Goal: Task Accomplishment & Management: Use online tool/utility

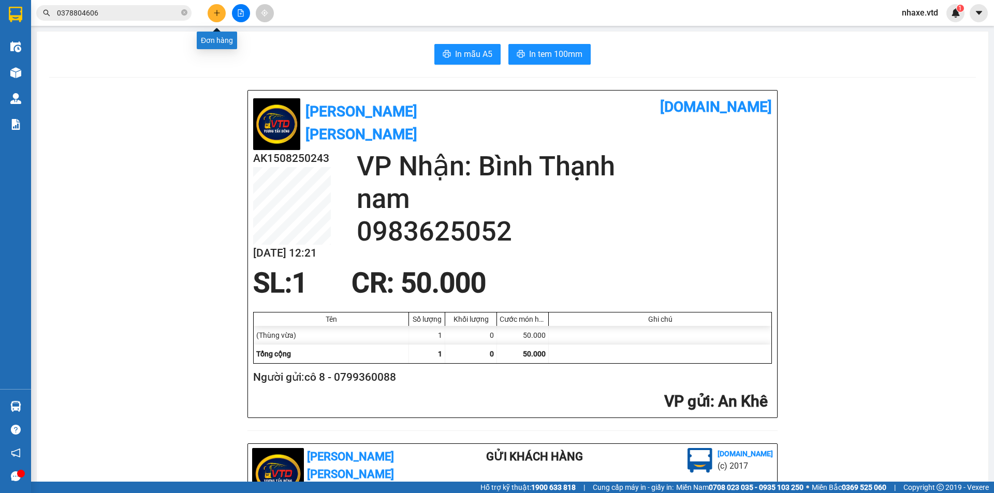
click at [215, 14] on icon "plus" at bounding box center [216, 12] width 7 height 7
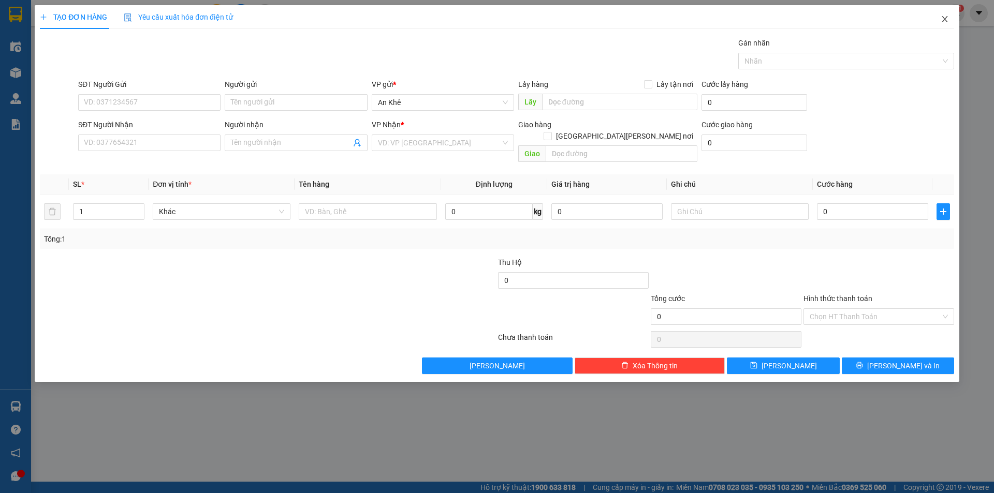
click at [941, 19] on icon "close" at bounding box center [944, 19] width 8 height 8
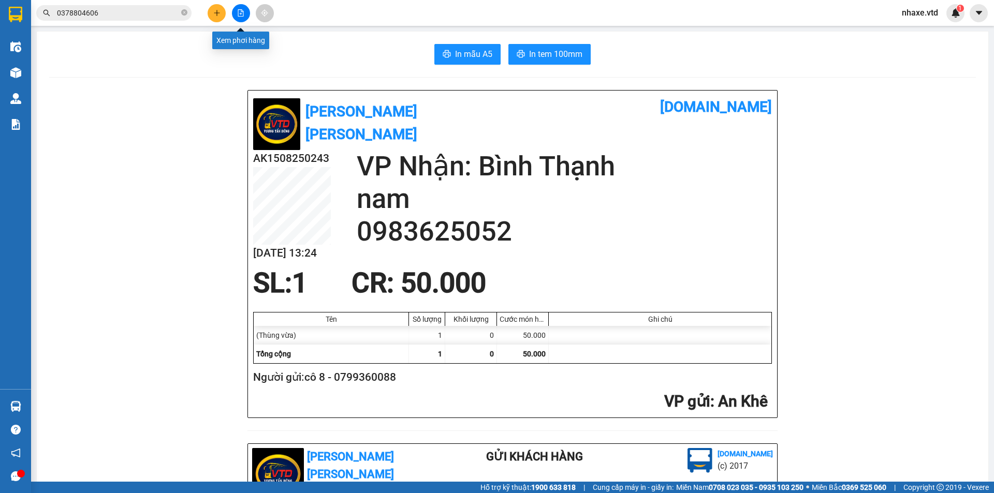
click at [239, 13] on icon "file-add" at bounding box center [240, 12] width 7 height 7
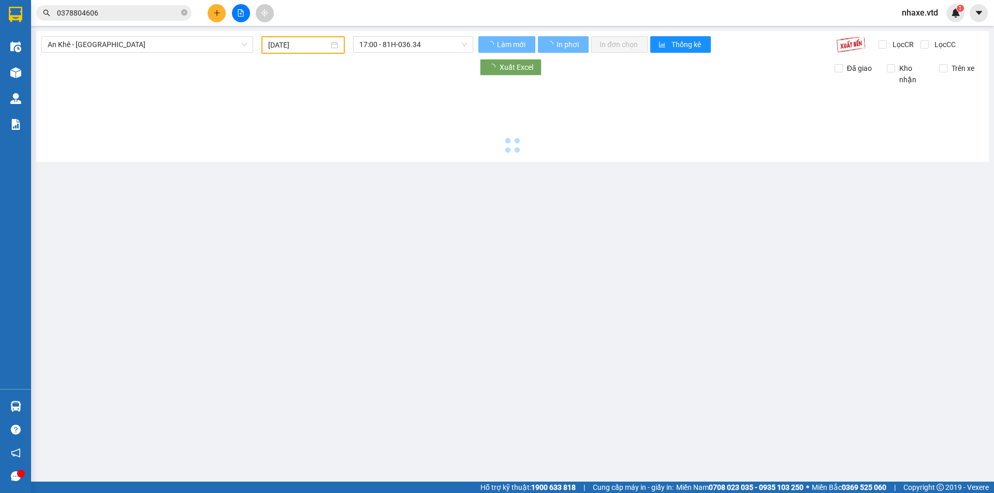
type input "[DATE]"
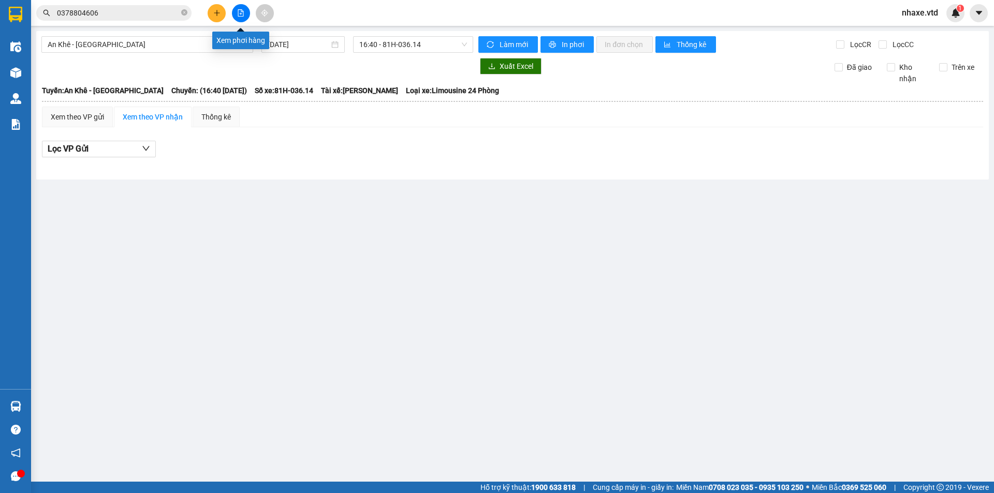
click at [238, 9] on button at bounding box center [241, 13] width 18 height 18
click at [241, 13] on icon "file-add" at bounding box center [241, 12] width 6 height 7
click at [238, 14] on icon "file-add" at bounding box center [241, 12] width 6 height 7
click at [239, 14] on icon "file-add" at bounding box center [240, 12] width 7 height 7
click at [244, 18] on button at bounding box center [241, 13] width 18 height 18
